Goal: Task Accomplishment & Management: Manage account settings

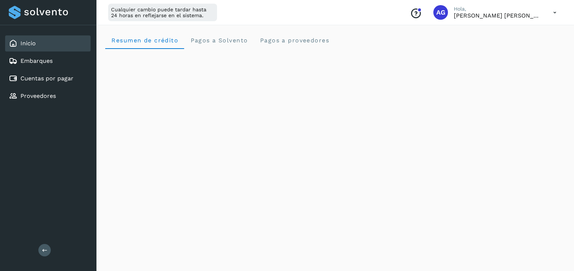
scroll to position [154, 0]
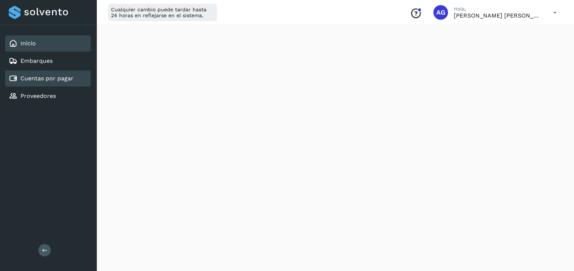
click at [53, 79] on link "Cuentas por pagar" at bounding box center [46, 78] width 53 height 7
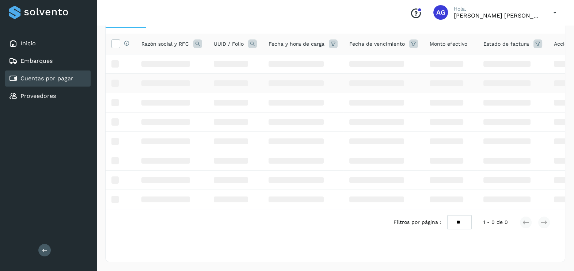
scroll to position [53, 0]
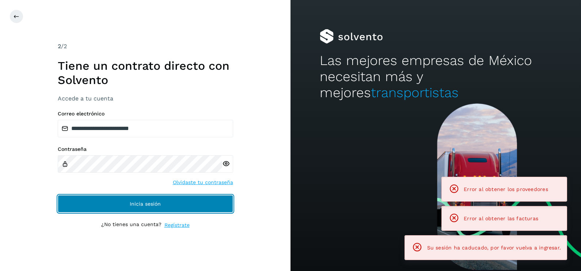
click at [219, 205] on button "Inicia sesión" at bounding box center [145, 204] width 175 height 18
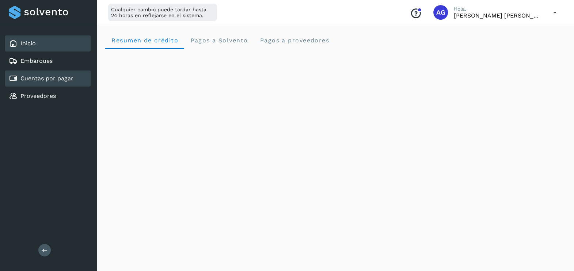
drag, startPoint x: 70, startPoint y: 76, endPoint x: 63, endPoint y: 82, distance: 9.3
click at [70, 75] on link "Cuentas por pagar" at bounding box center [46, 78] width 53 height 7
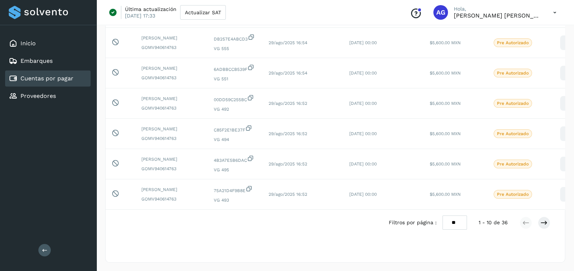
scroll to position [245, 0]
click at [542, 223] on icon at bounding box center [544, 222] width 7 height 7
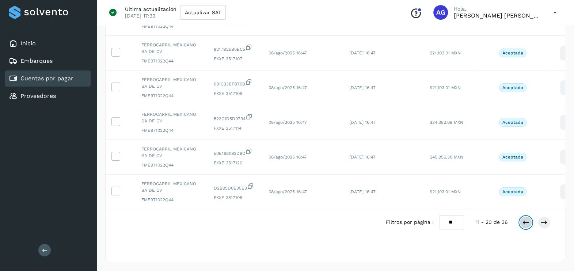
click at [523, 222] on icon at bounding box center [525, 222] width 7 height 7
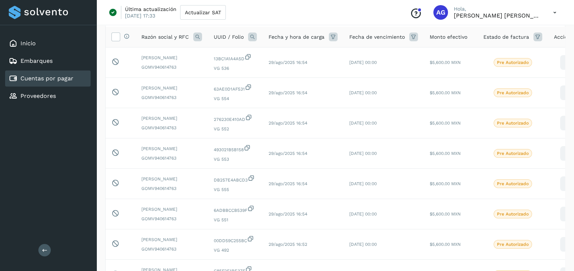
scroll to position [53, 0]
